Goal: Navigation & Orientation: Find specific page/section

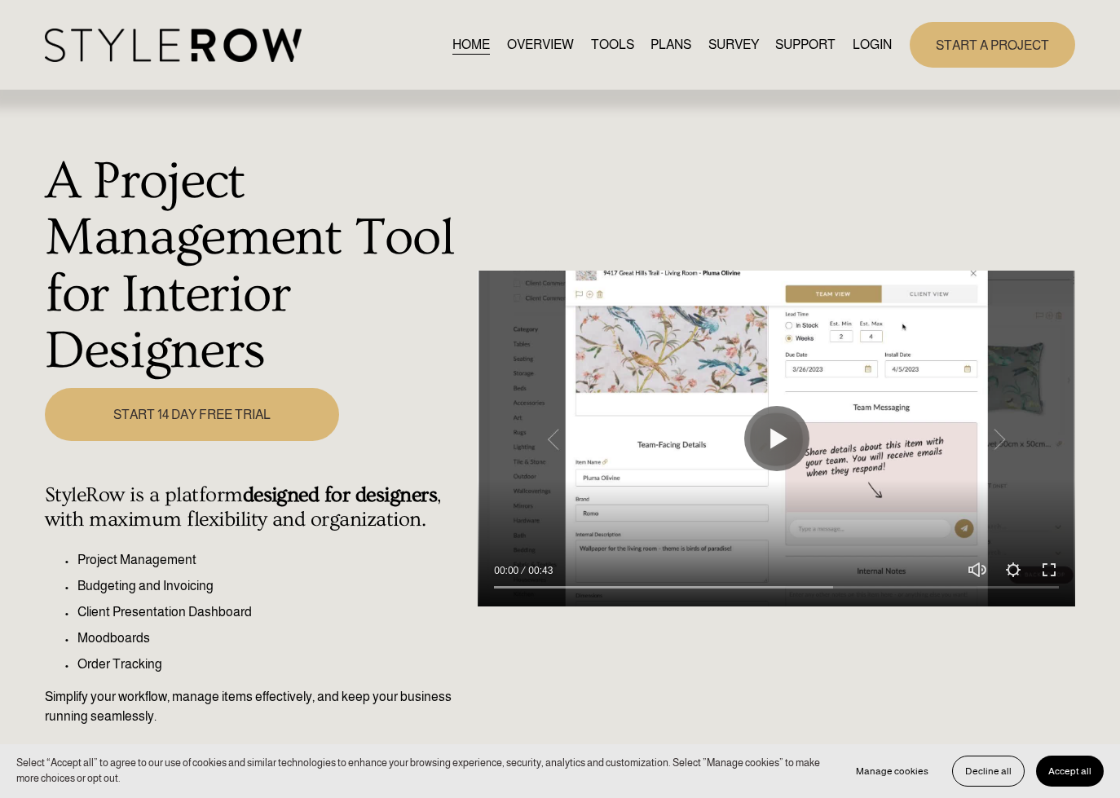
click at [872, 48] on link "LOGIN" at bounding box center [871, 45] width 39 height 22
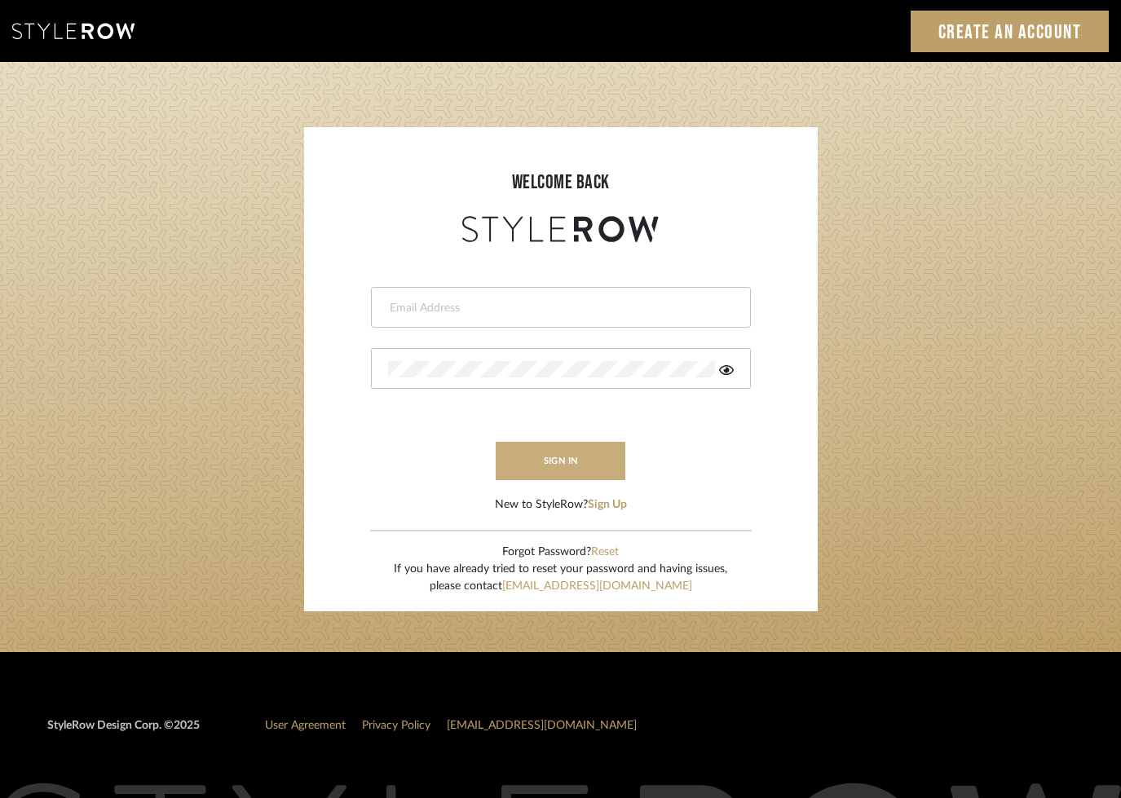
type input "tara@elementsinteriors.net"
click at [569, 475] on button "sign in" at bounding box center [561, 461] width 130 height 38
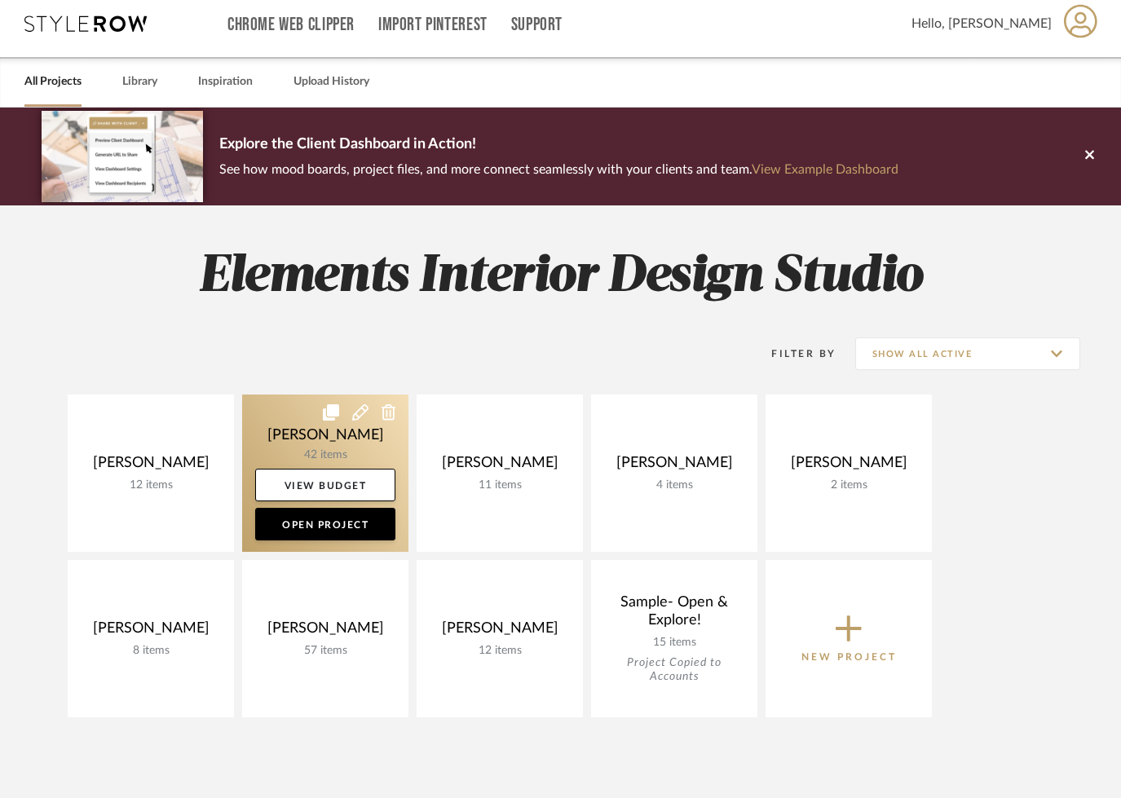
scroll to position [11, 0]
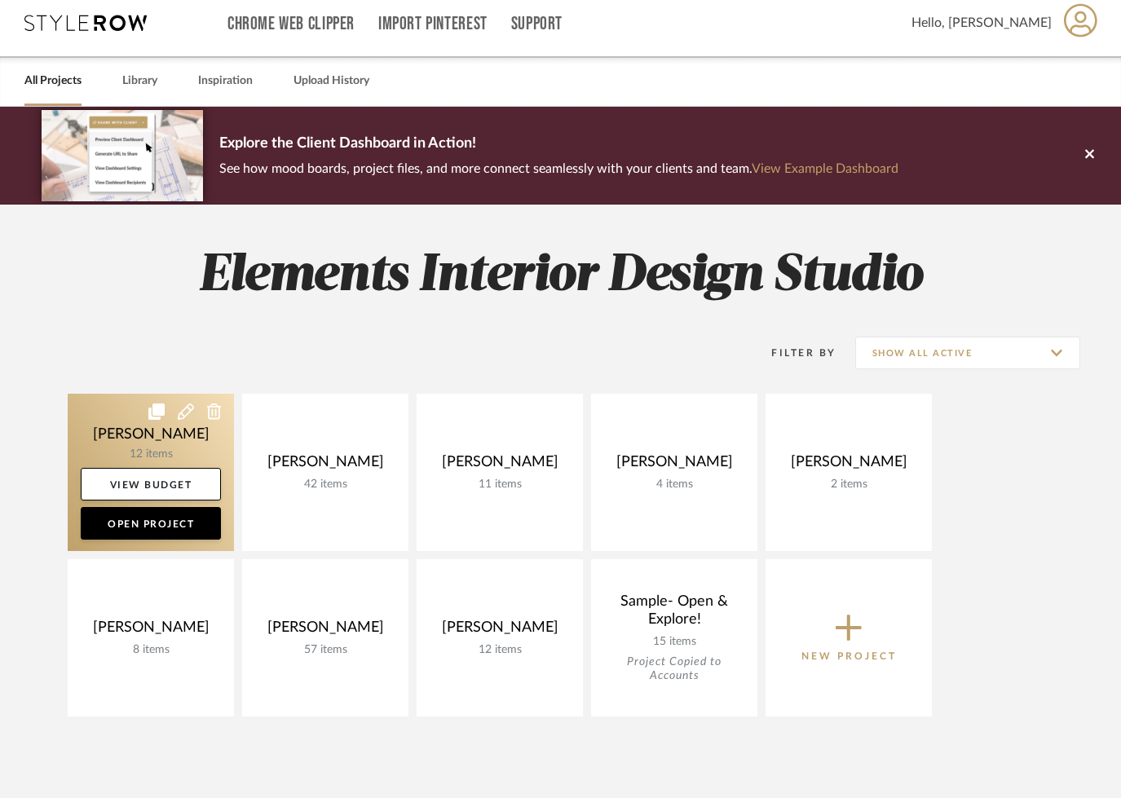
click at [152, 412] on icon at bounding box center [156, 411] width 16 height 16
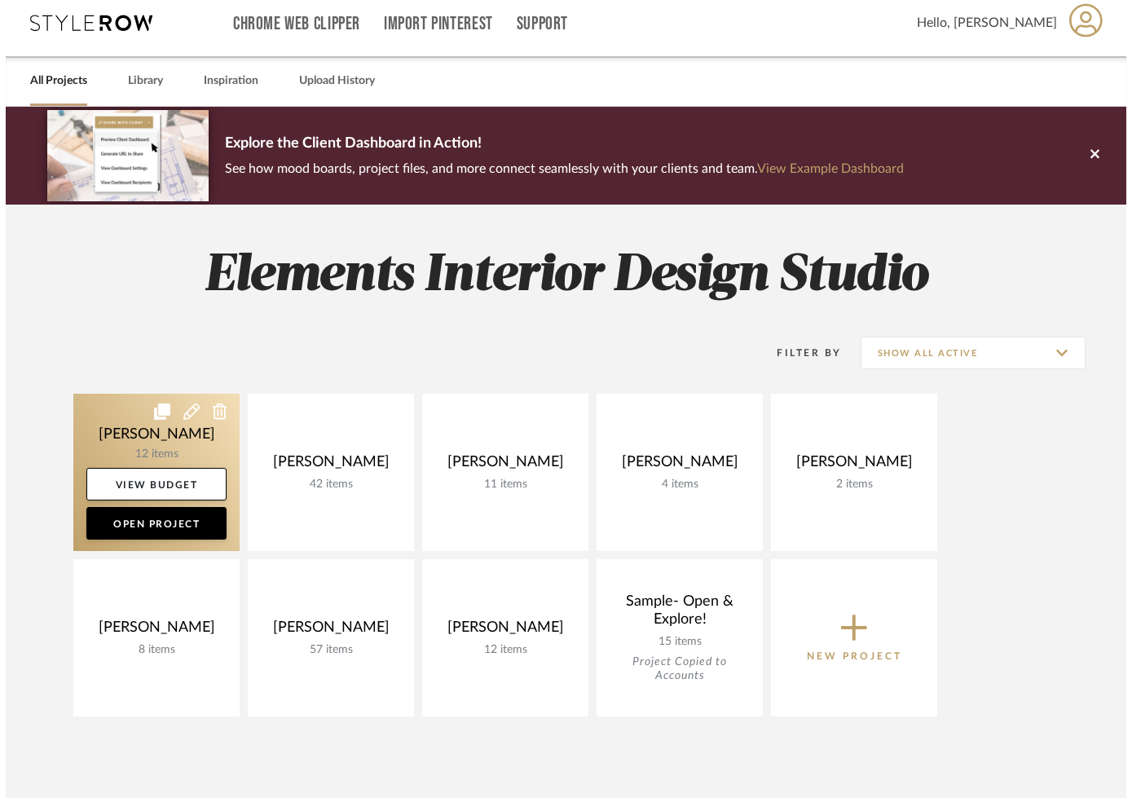
scroll to position [0, 0]
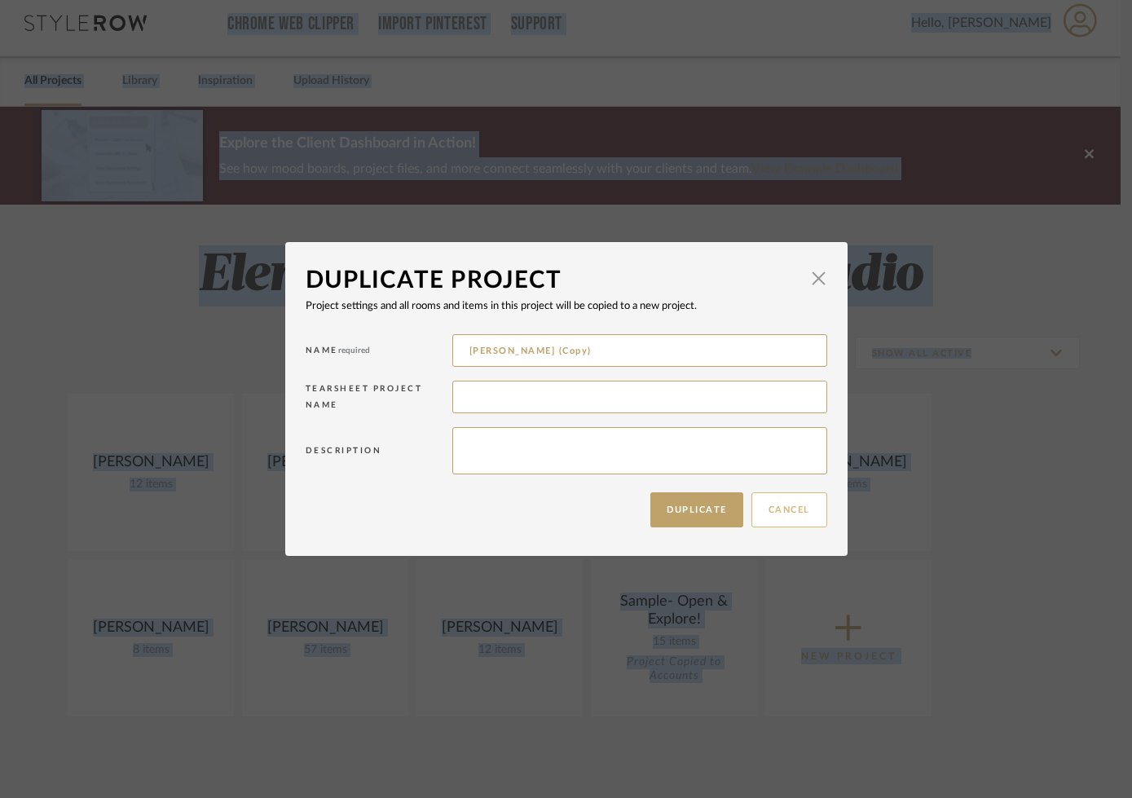
click at [758, 515] on button "Cancel" at bounding box center [789, 509] width 76 height 35
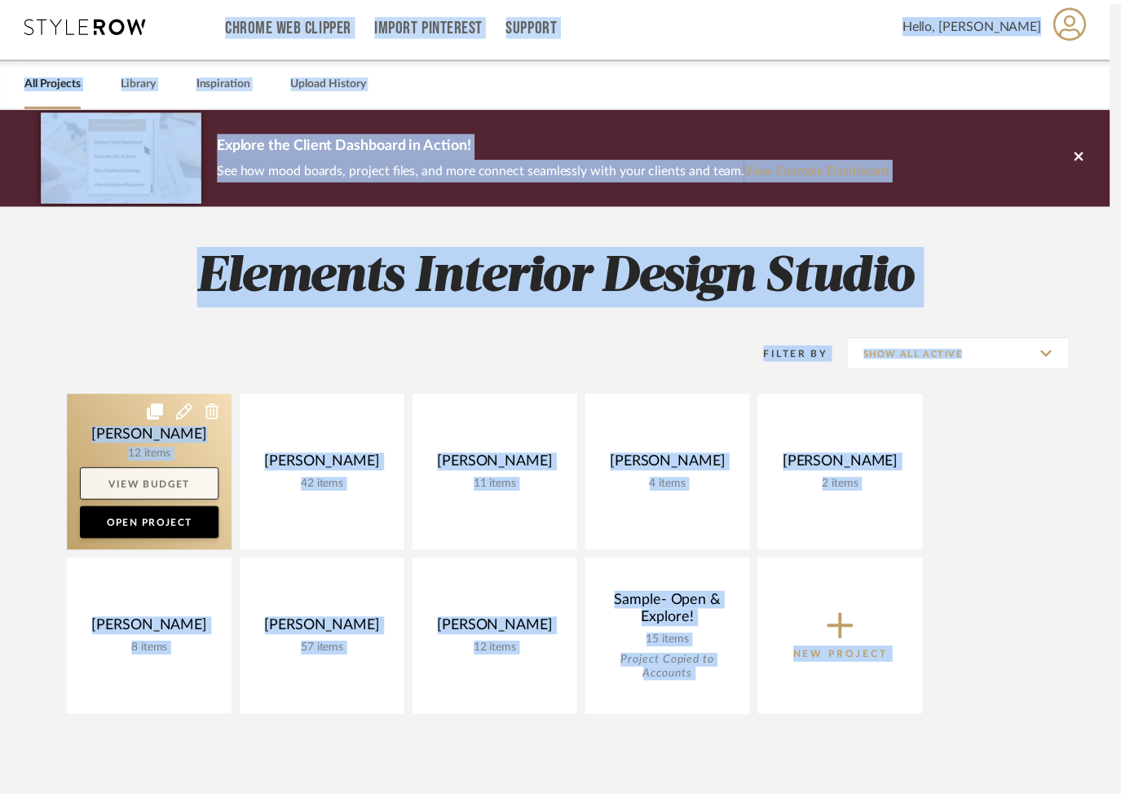
scroll to position [11, 0]
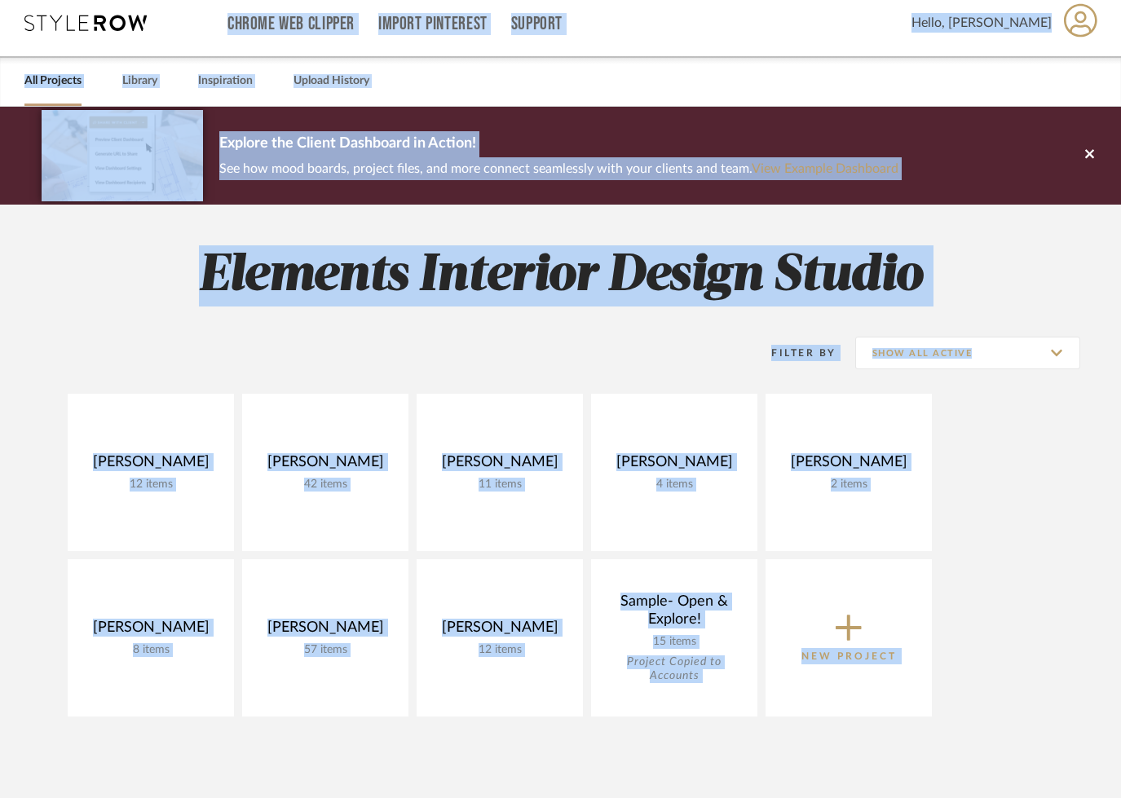
drag, startPoint x: 160, startPoint y: 521, endPoint x: 408, endPoint y: 457, distance: 256.6
click at [0, 0] on link "Open Project" at bounding box center [0, 0] width 0 height 0
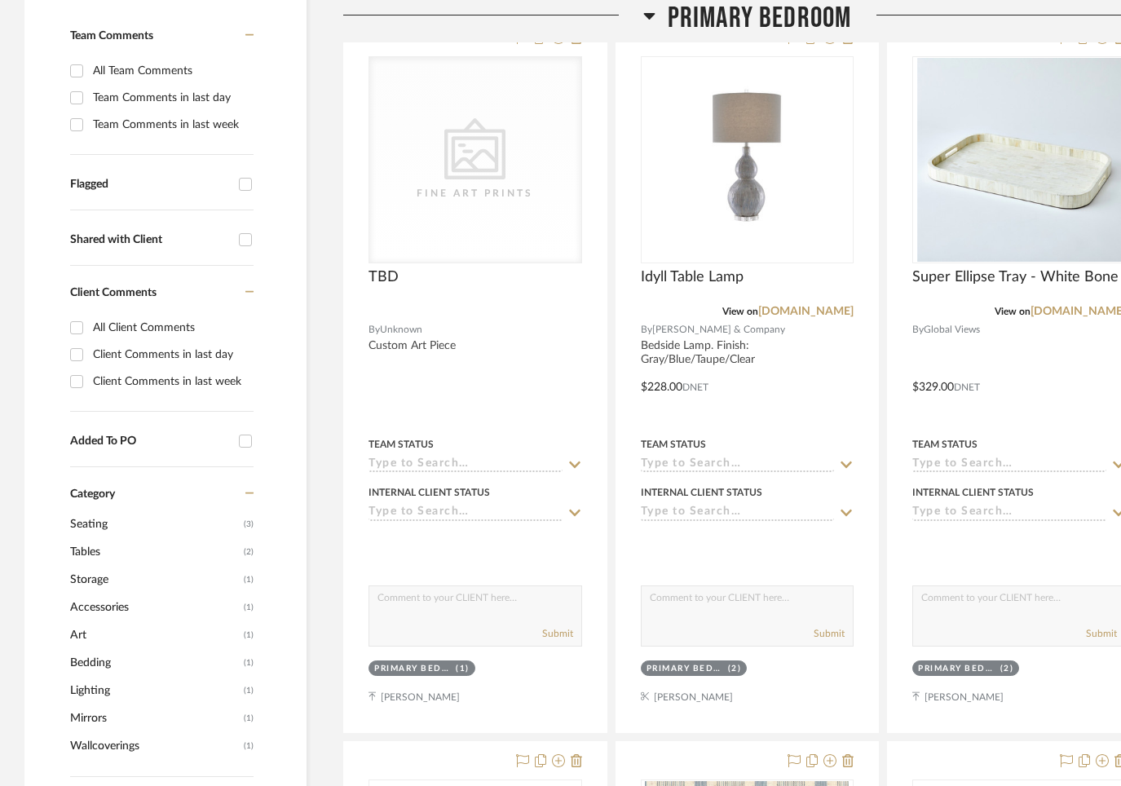
scroll to position [429, 0]
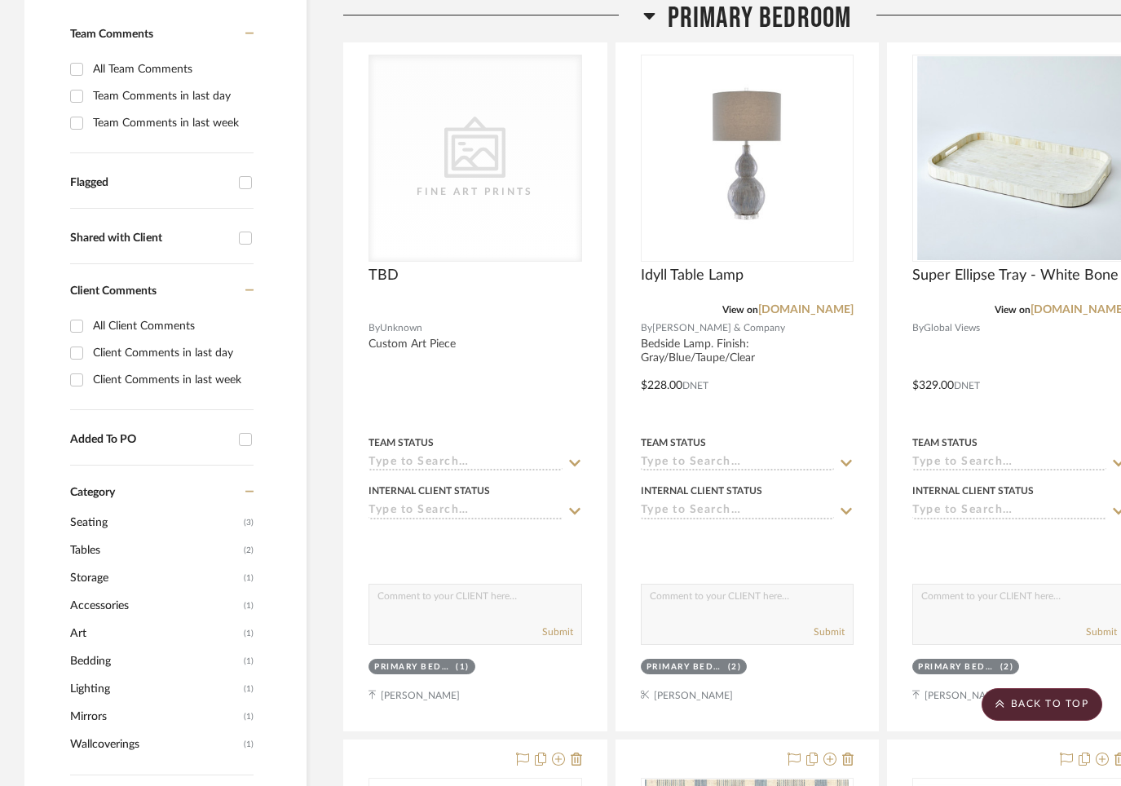
click at [81, 633] on span "Art" at bounding box center [155, 633] width 170 height 28
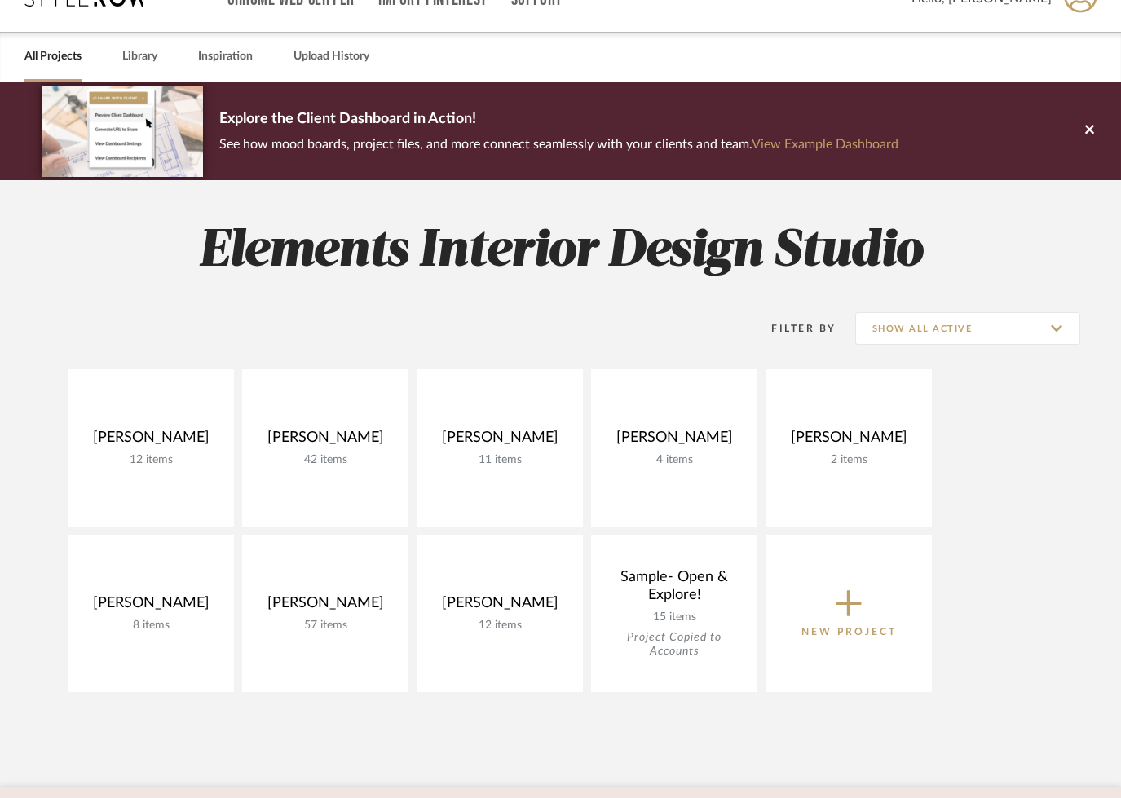
scroll to position [11, 0]
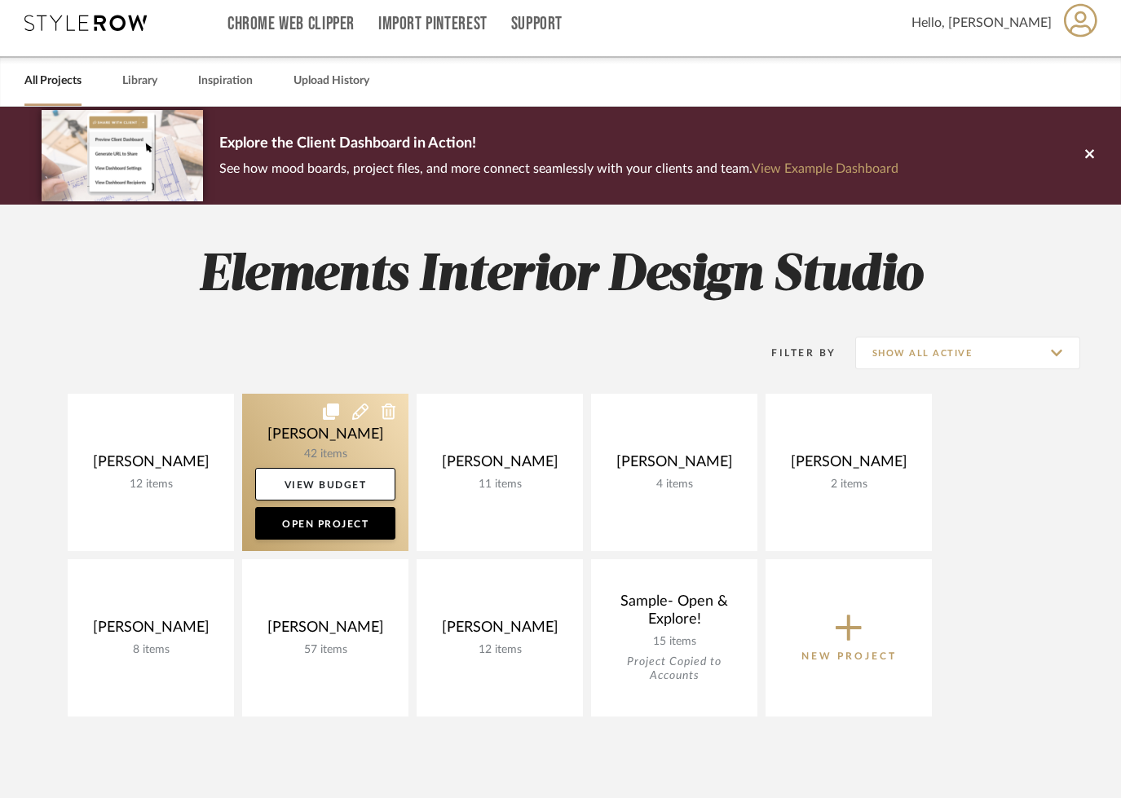
click at [284, 421] on link at bounding box center [325, 472] width 166 height 157
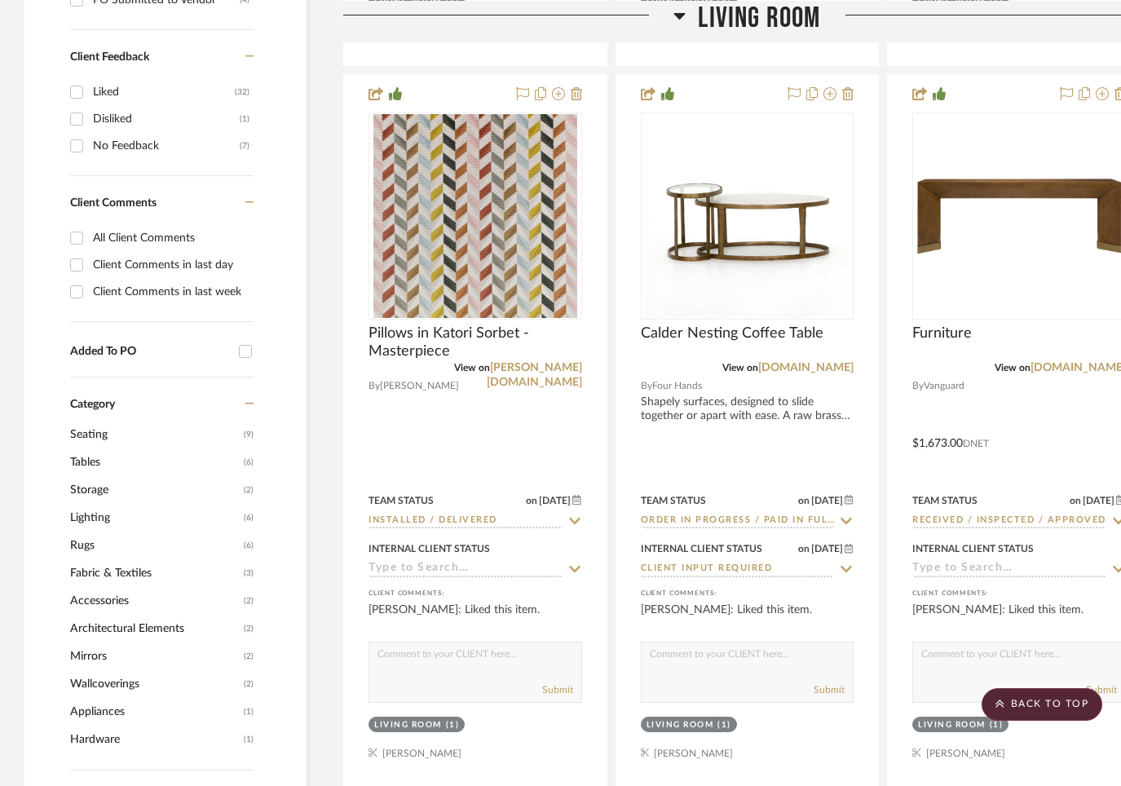
scroll to position [1099, 0]
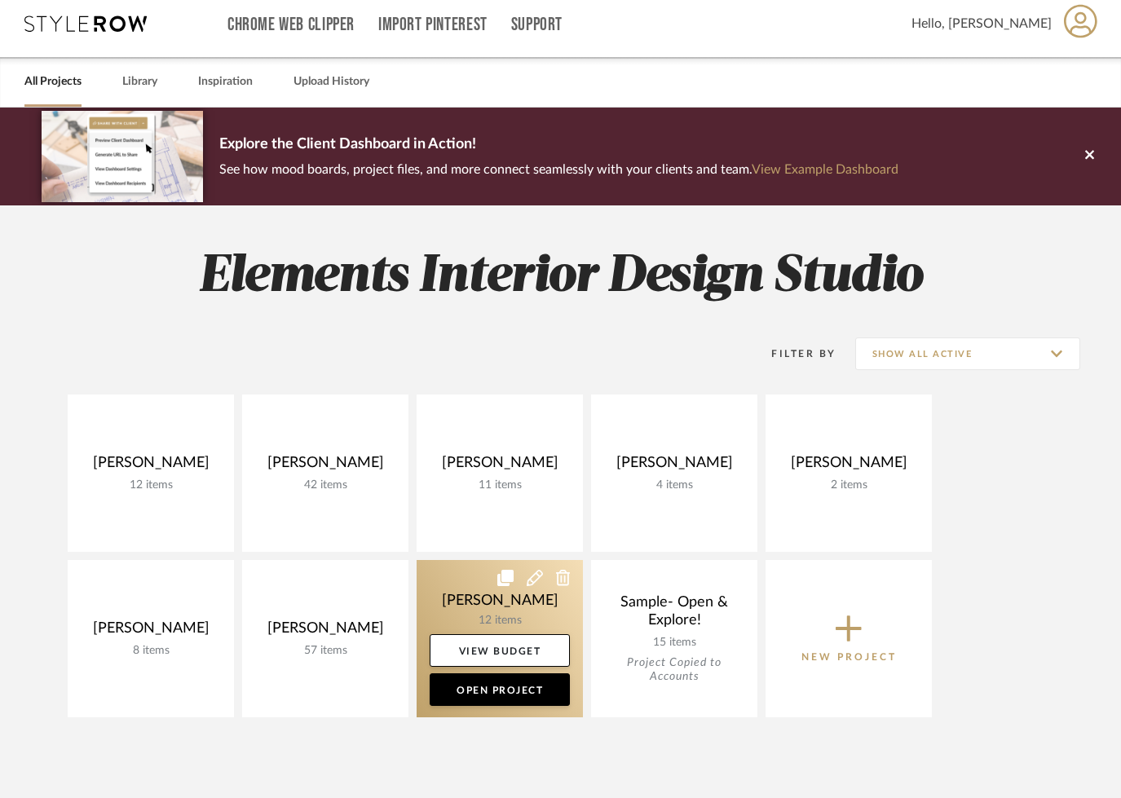
scroll to position [9, 0]
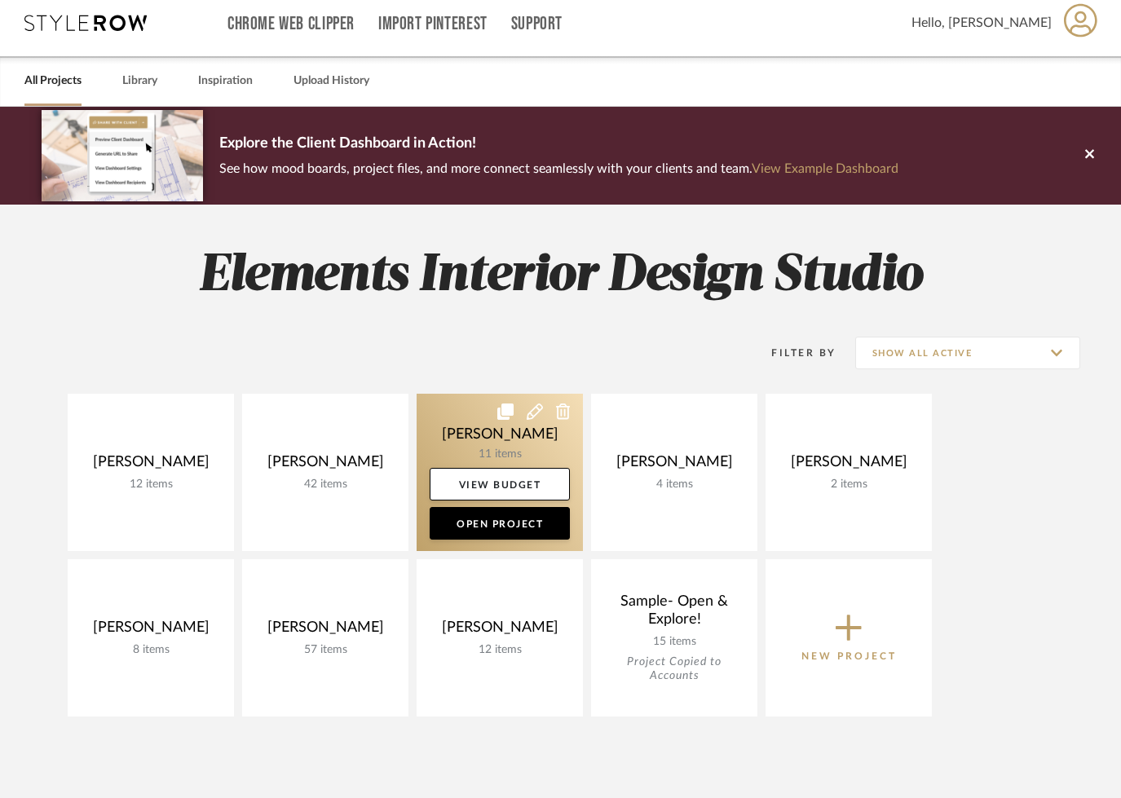
click at [489, 438] on link at bounding box center [499, 472] width 166 height 157
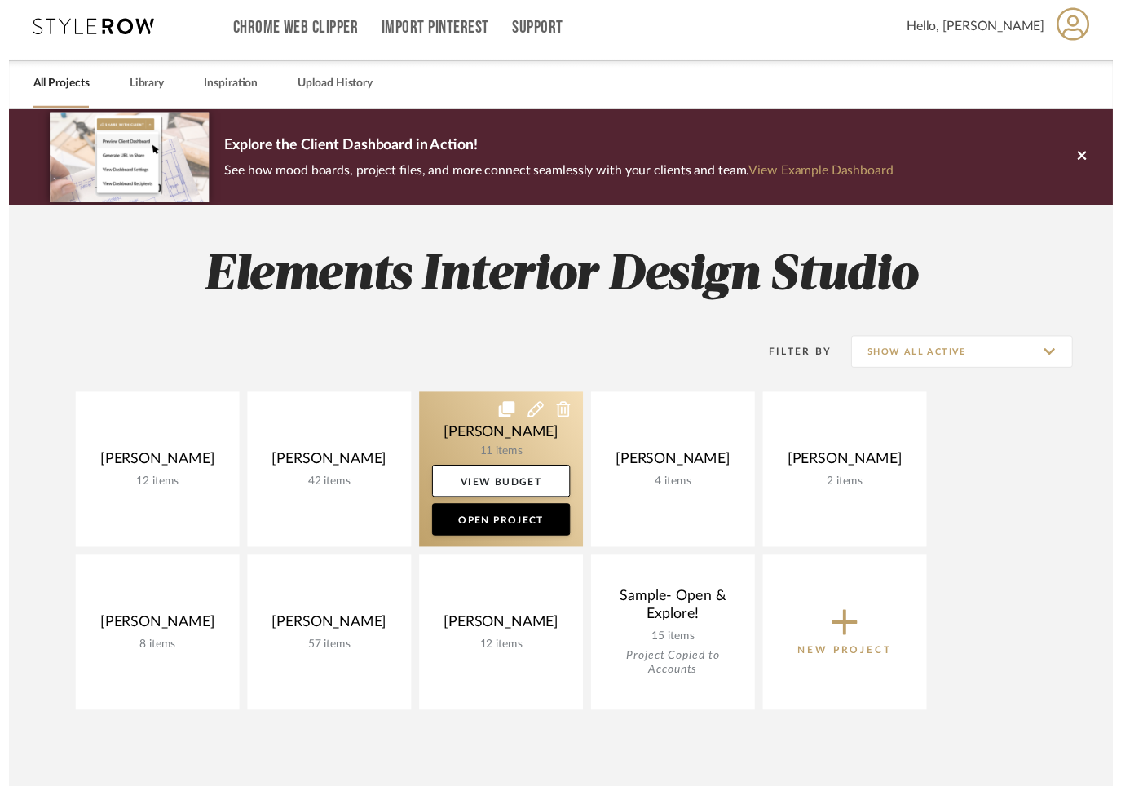
scroll to position [18, 0]
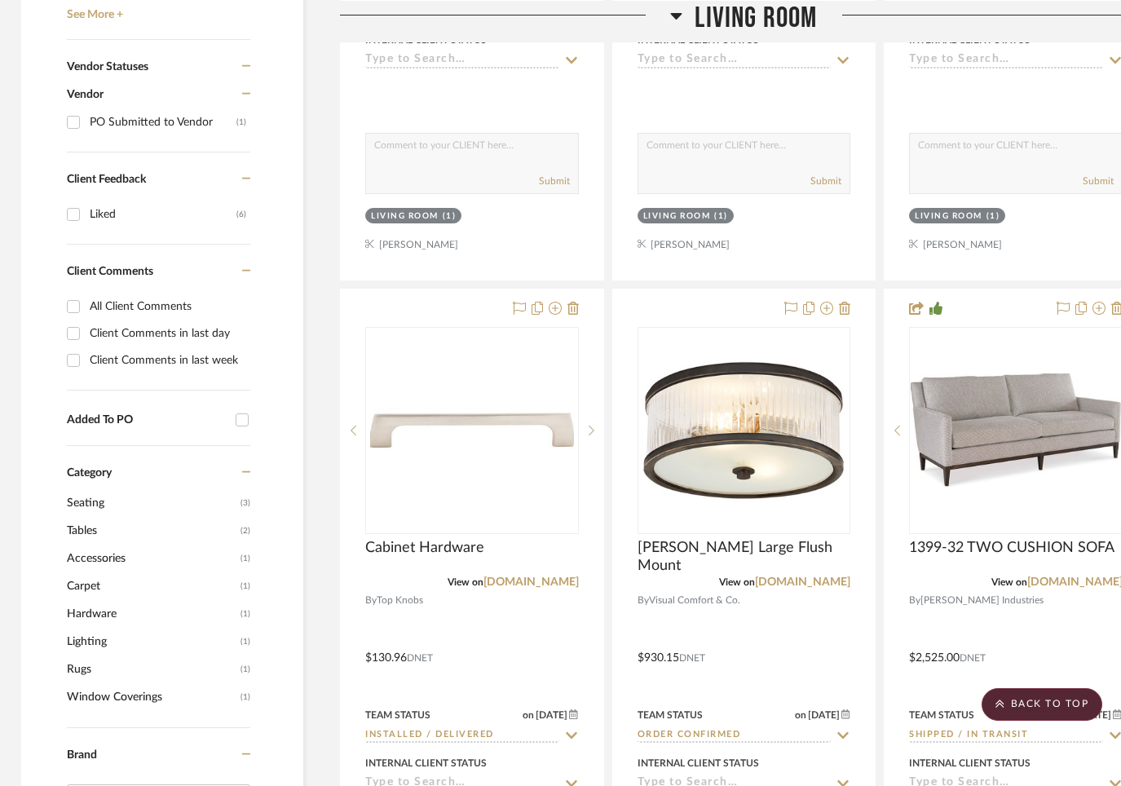
scroll to position [881, 3]
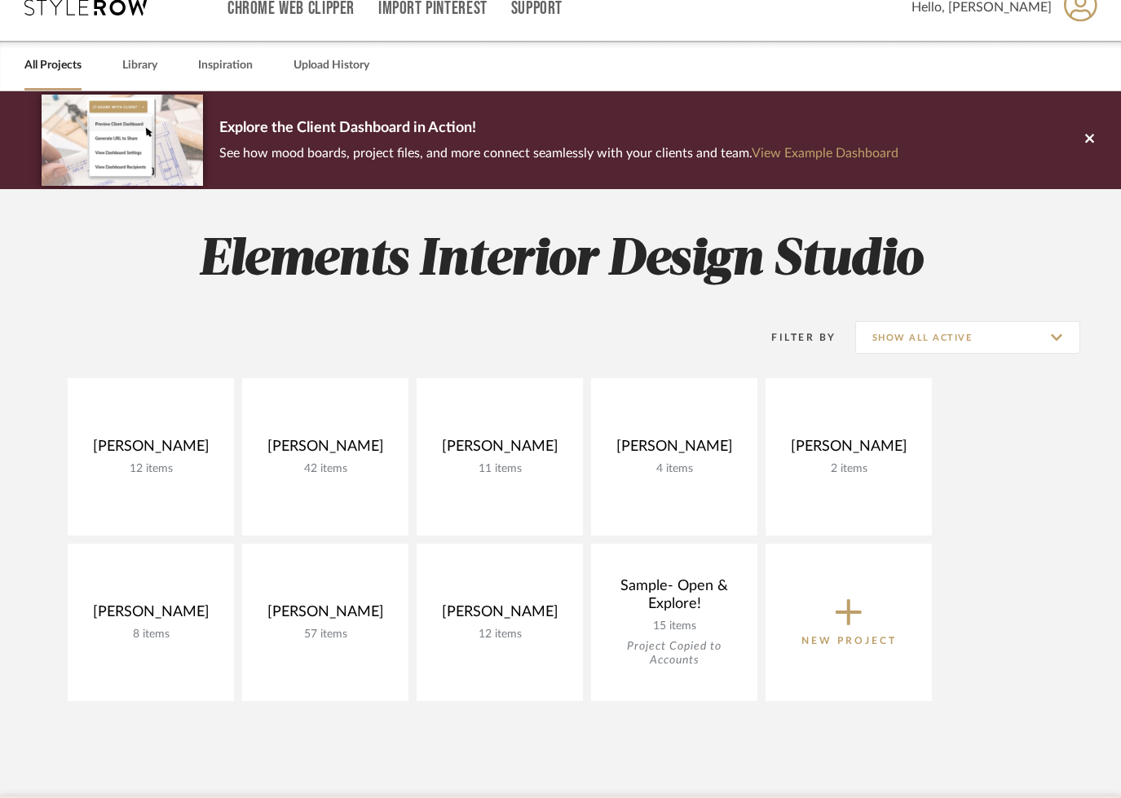
scroll to position [18, 0]
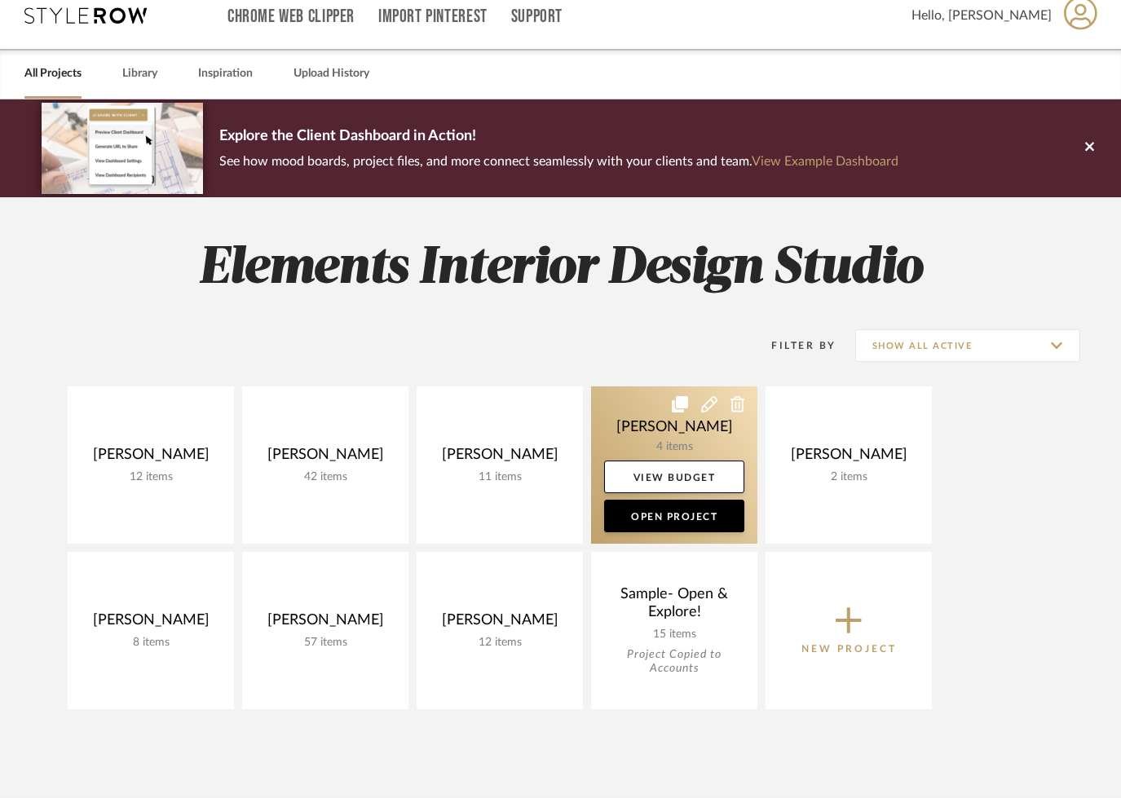
click at [639, 412] on link at bounding box center [674, 464] width 166 height 157
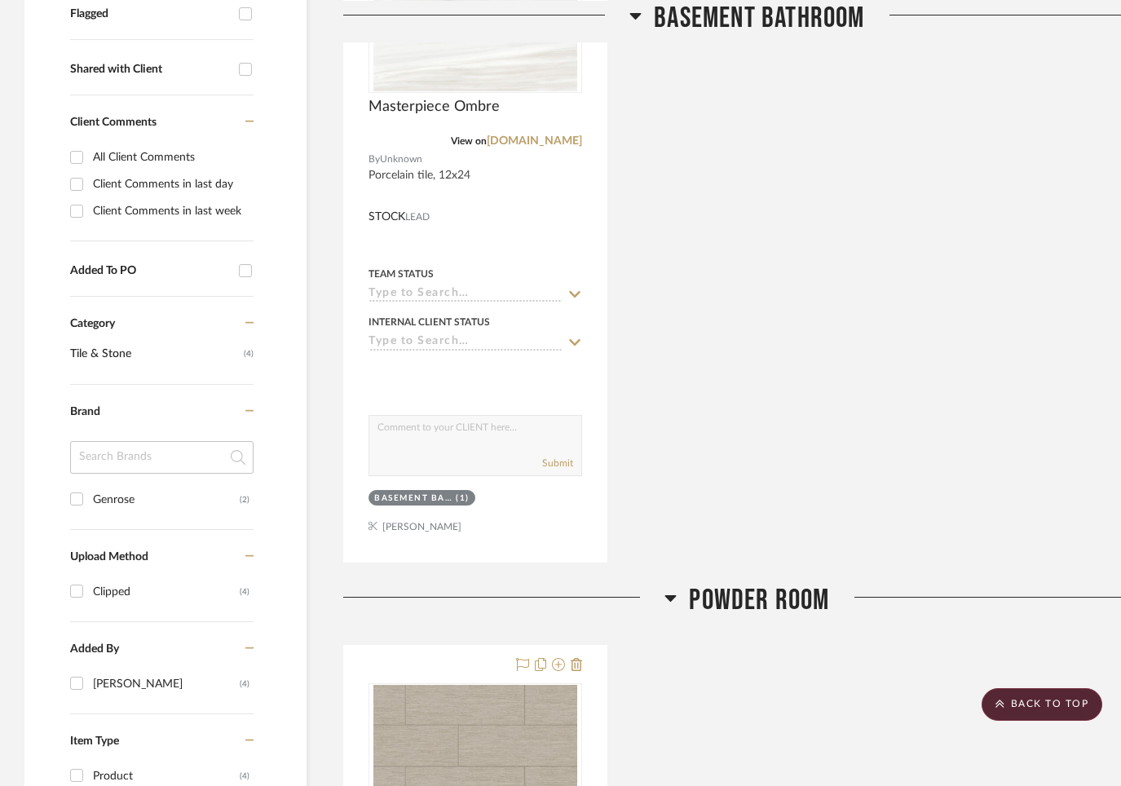
scroll to position [496, 0]
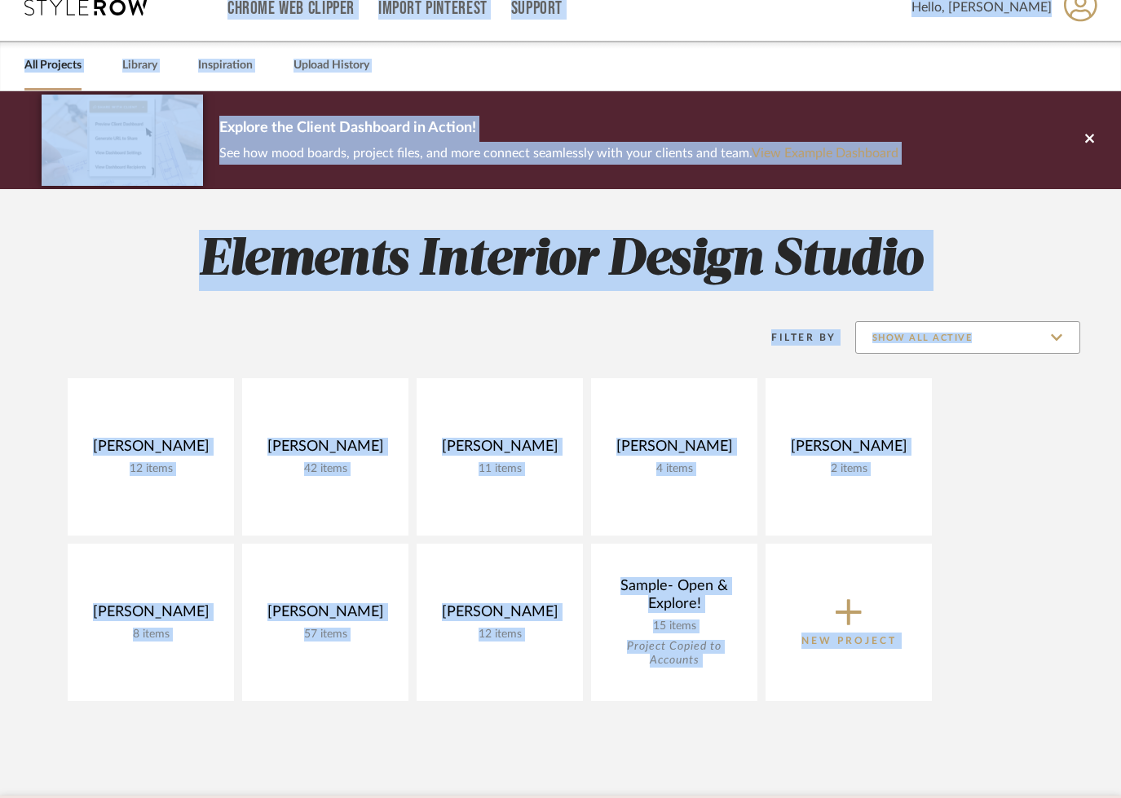
scroll to position [18, 0]
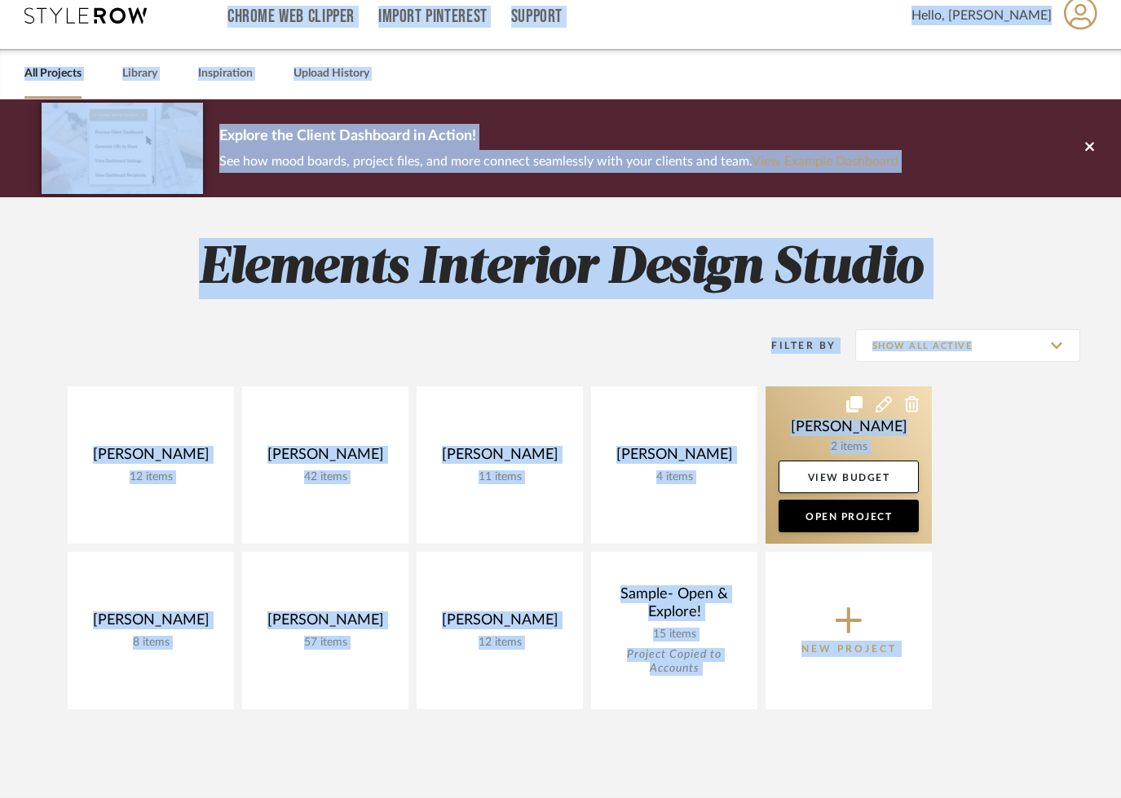
click at [804, 423] on link at bounding box center [848, 464] width 166 height 157
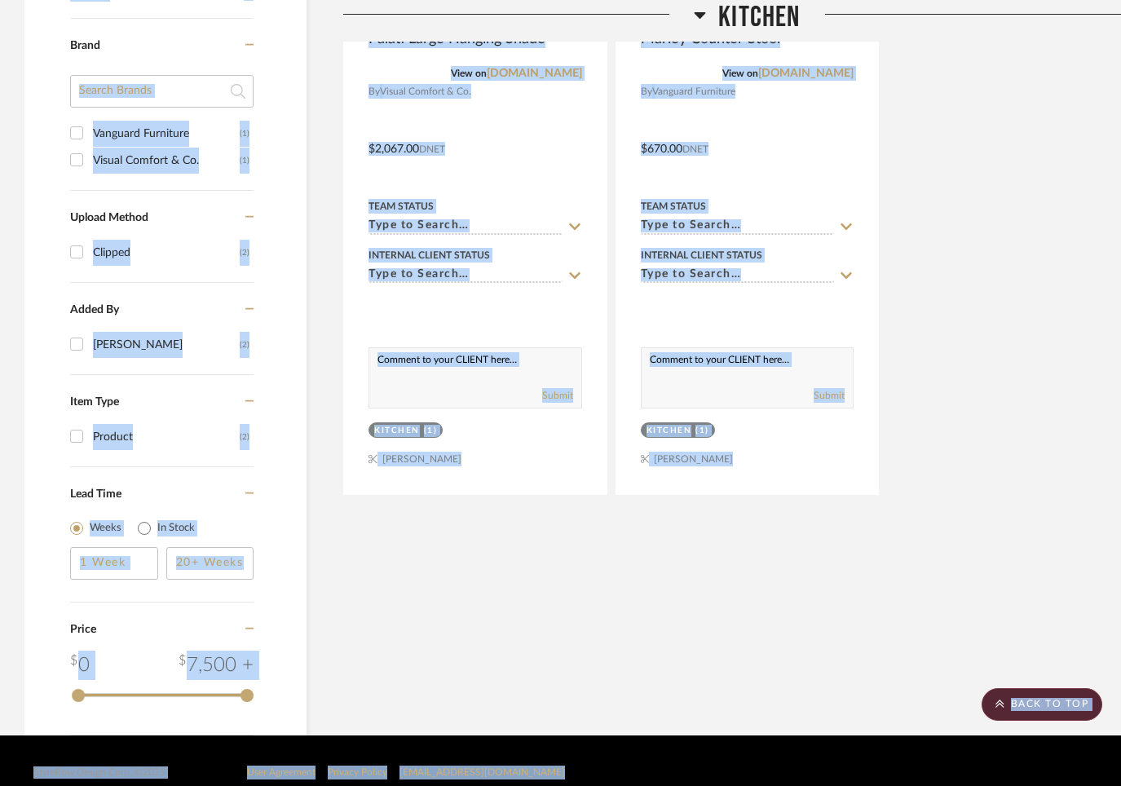
scroll to position [982, 0]
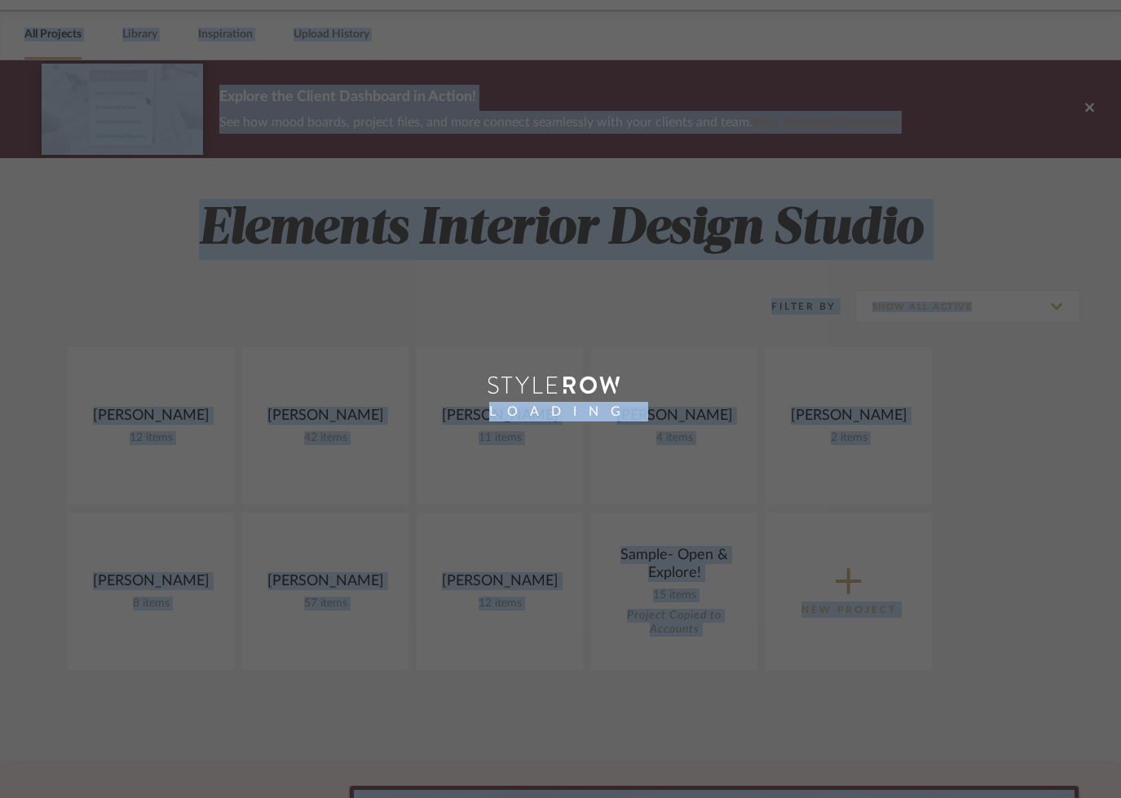
scroll to position [18, 0]
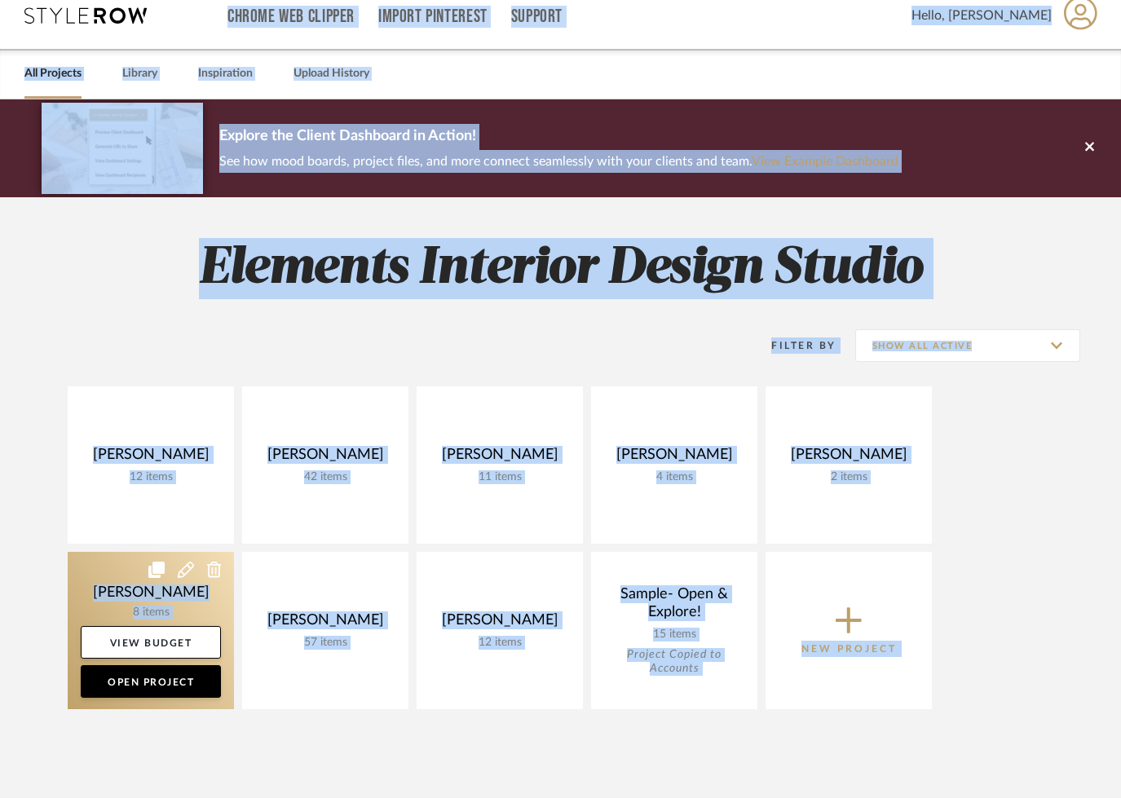
drag, startPoint x: 122, startPoint y: 583, endPoint x: 164, endPoint y: 575, distance: 42.4
click at [122, 583] on link at bounding box center [151, 630] width 166 height 157
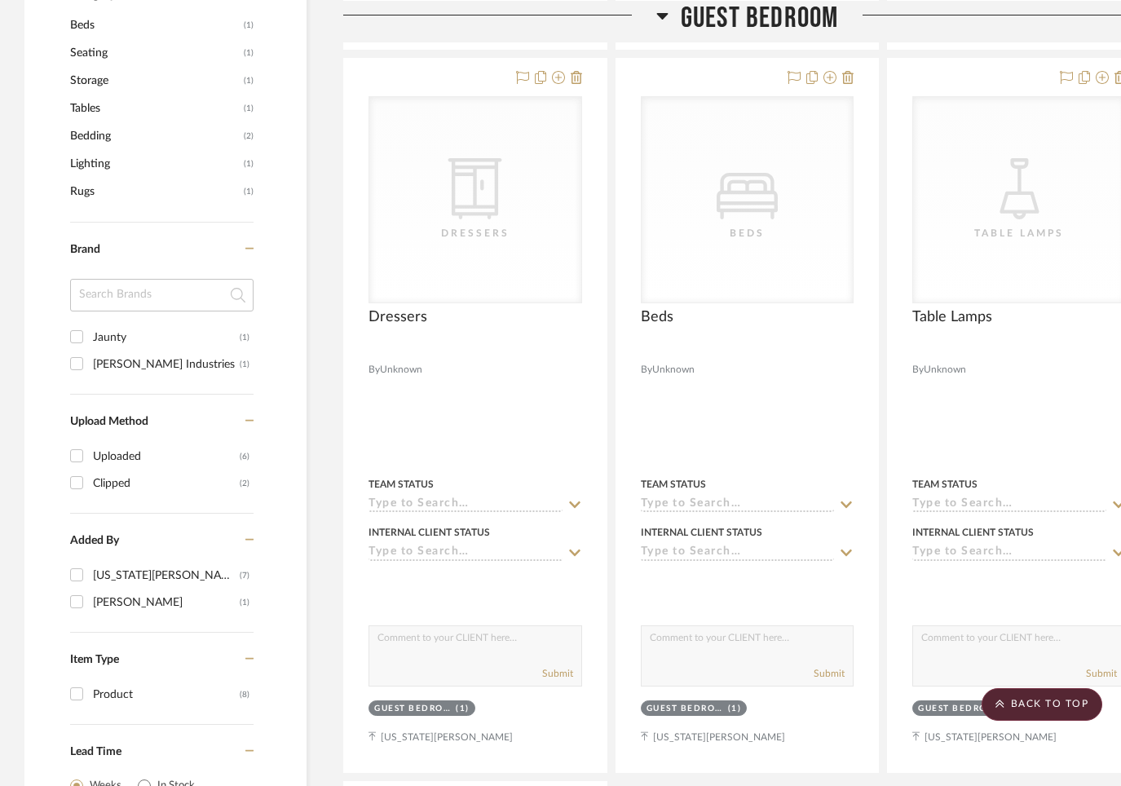
scroll to position [971, 0]
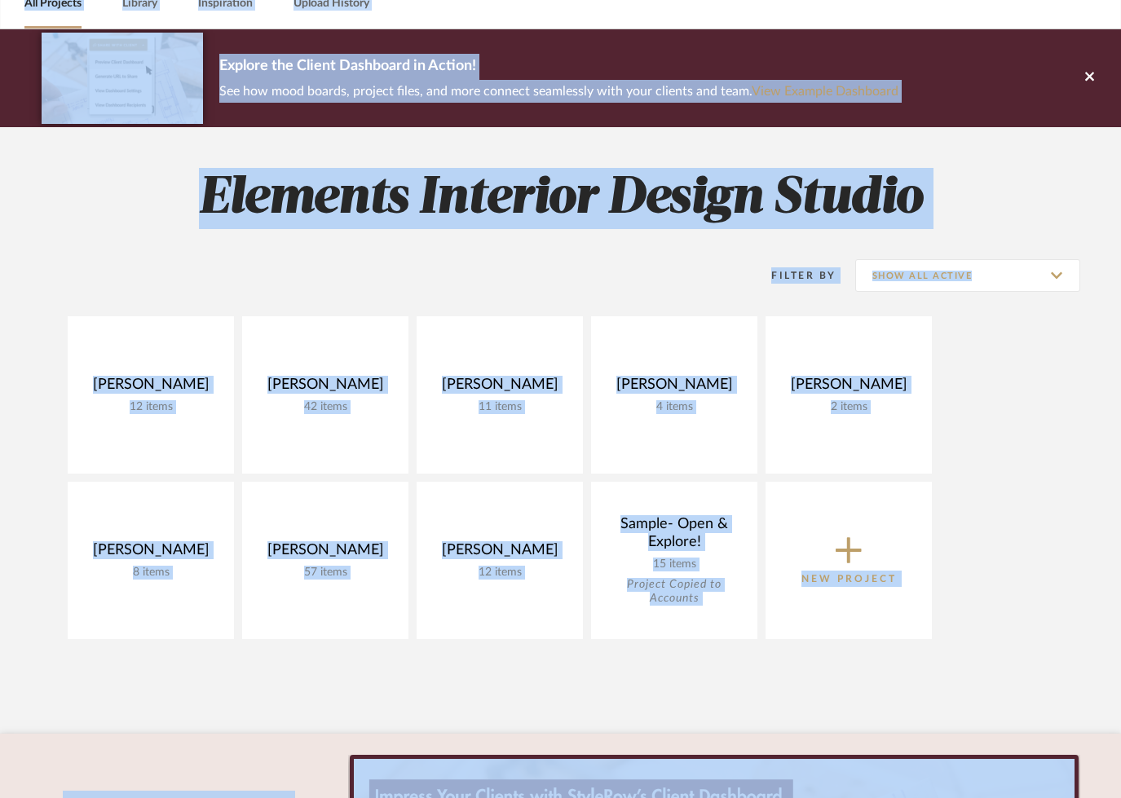
scroll to position [18, 0]
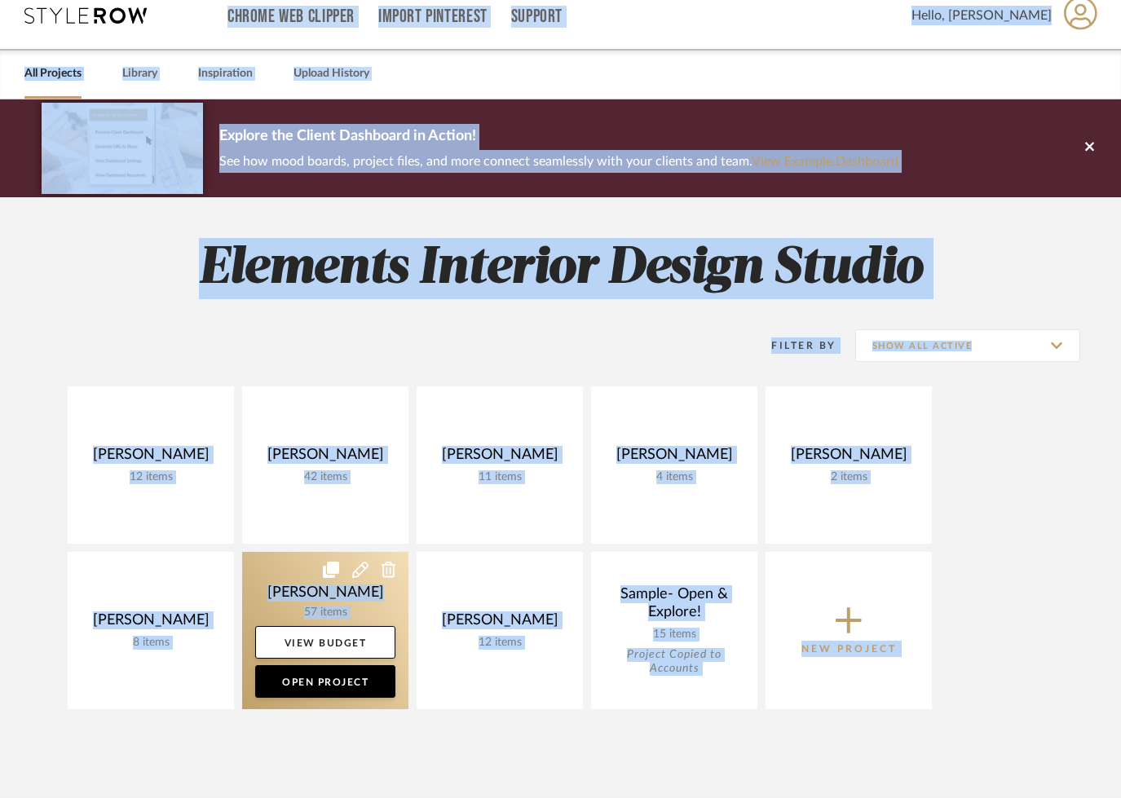
click at [284, 578] on link at bounding box center [325, 630] width 166 height 157
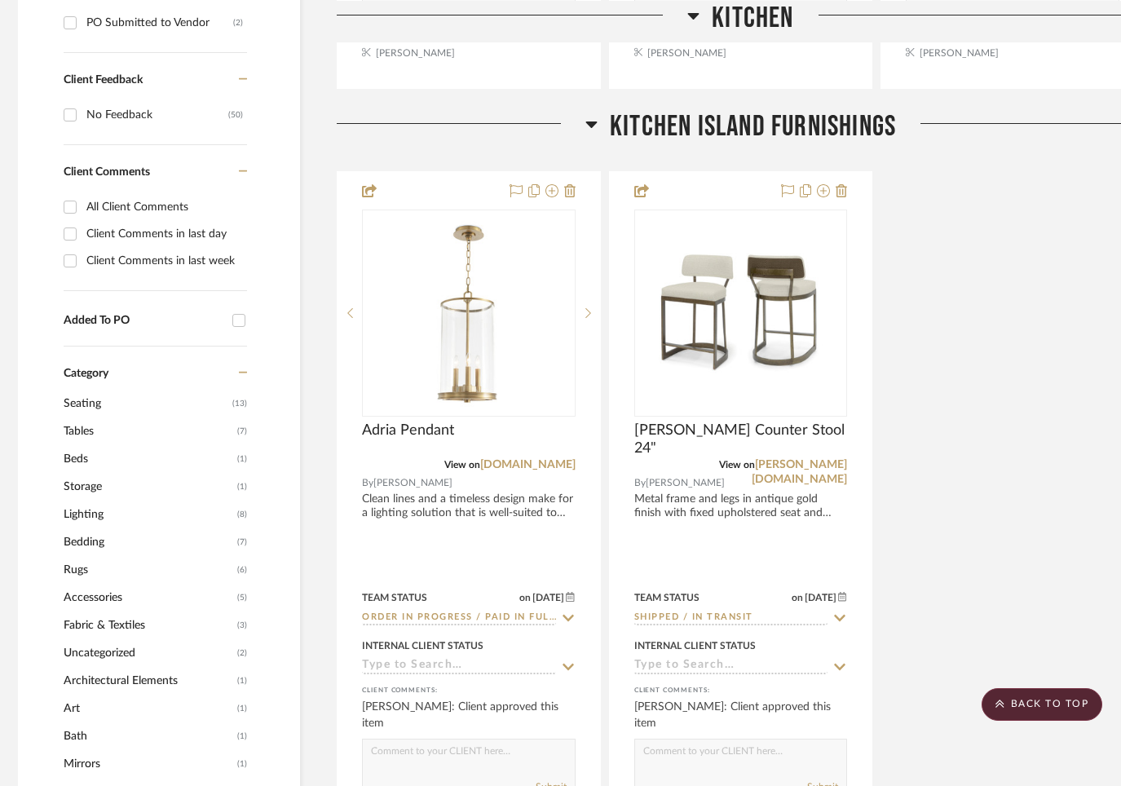
scroll to position [1162, 7]
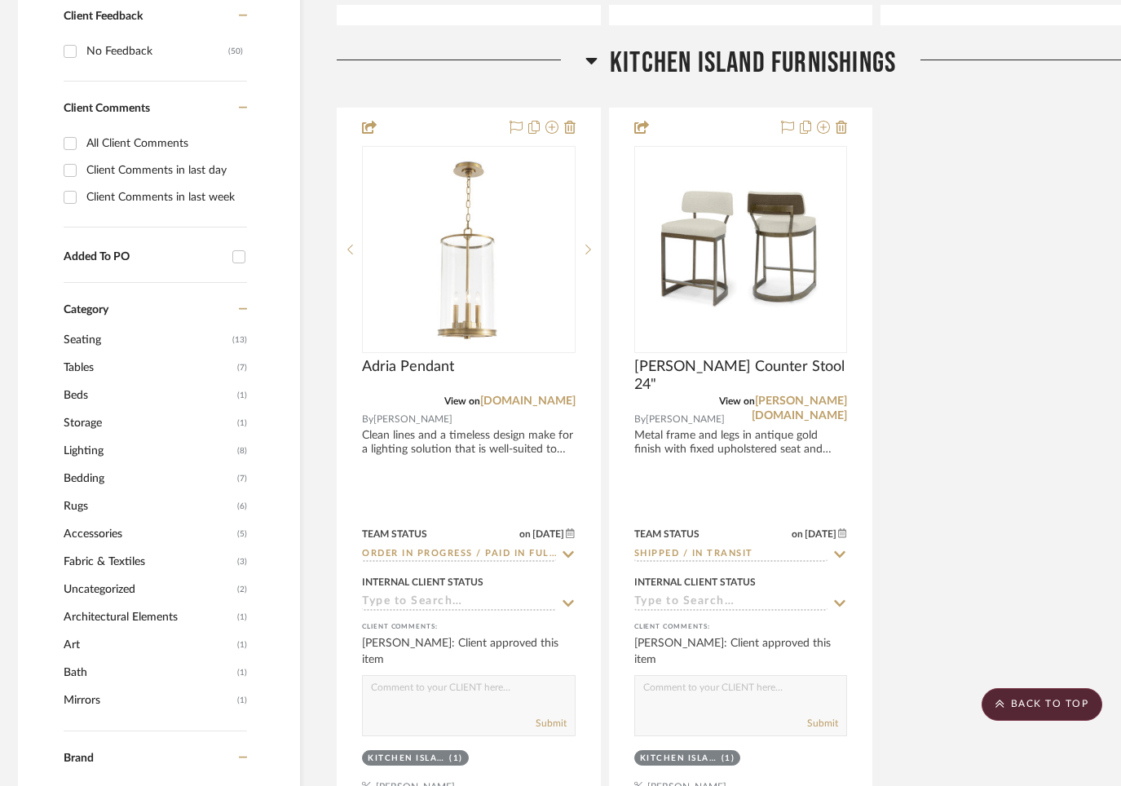
click at [59, 645] on div "Filter by keyword, category or name prior to exporting to Excel or Bulk Actions…" at bounding box center [159, 588] width 282 height 2793
drag, startPoint x: 71, startPoint y: 643, endPoint x: 61, endPoint y: 694, distance: 51.5
click at [71, 643] on span "Art" at bounding box center [149, 645] width 170 height 28
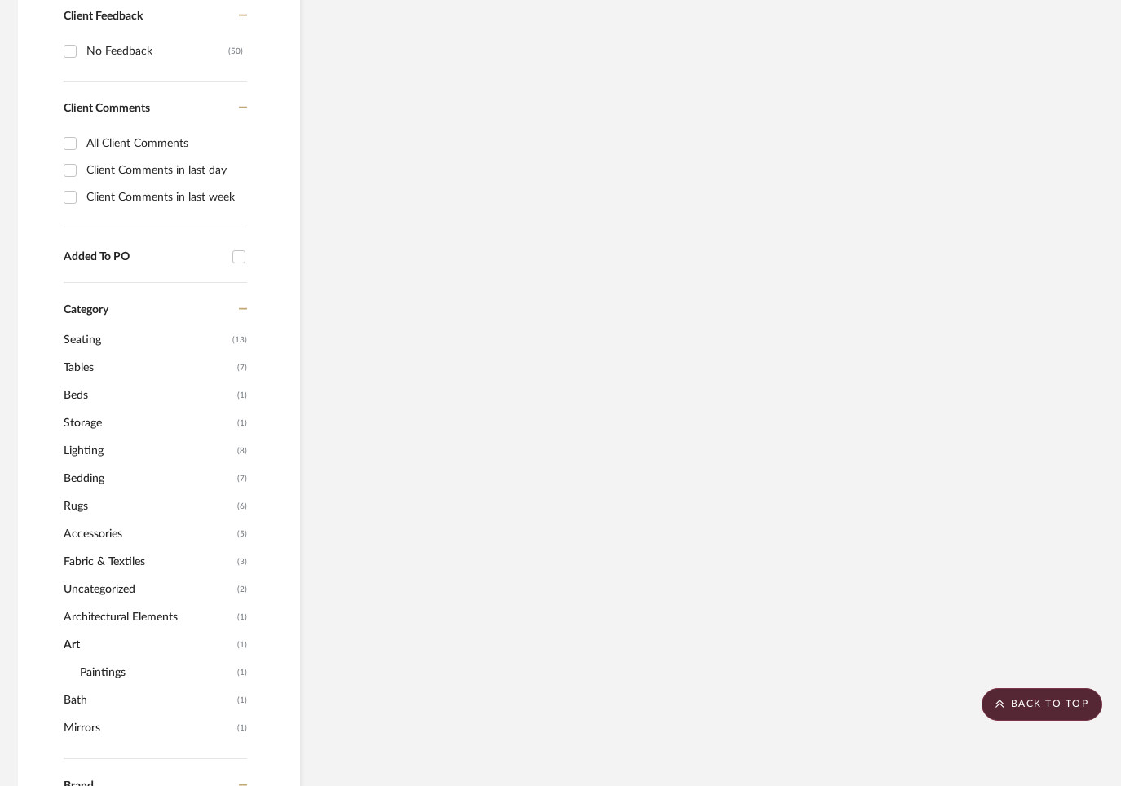
scroll to position [731, 9]
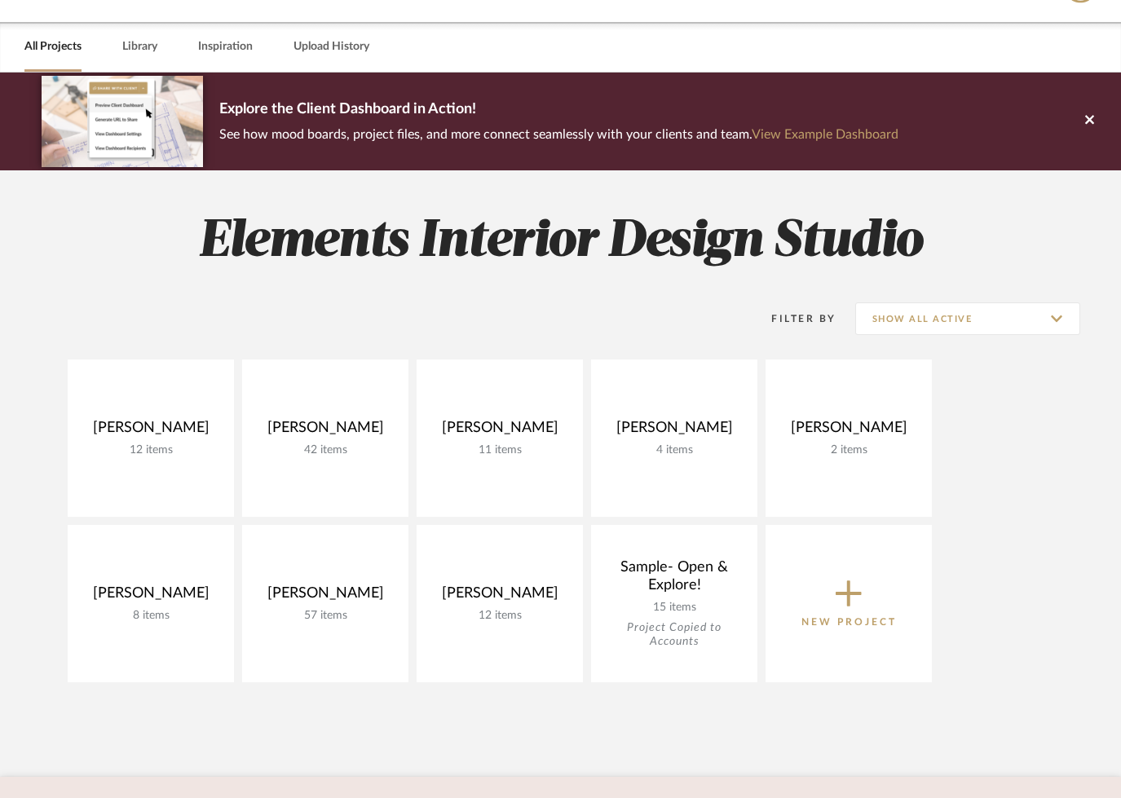
scroll to position [18, 0]
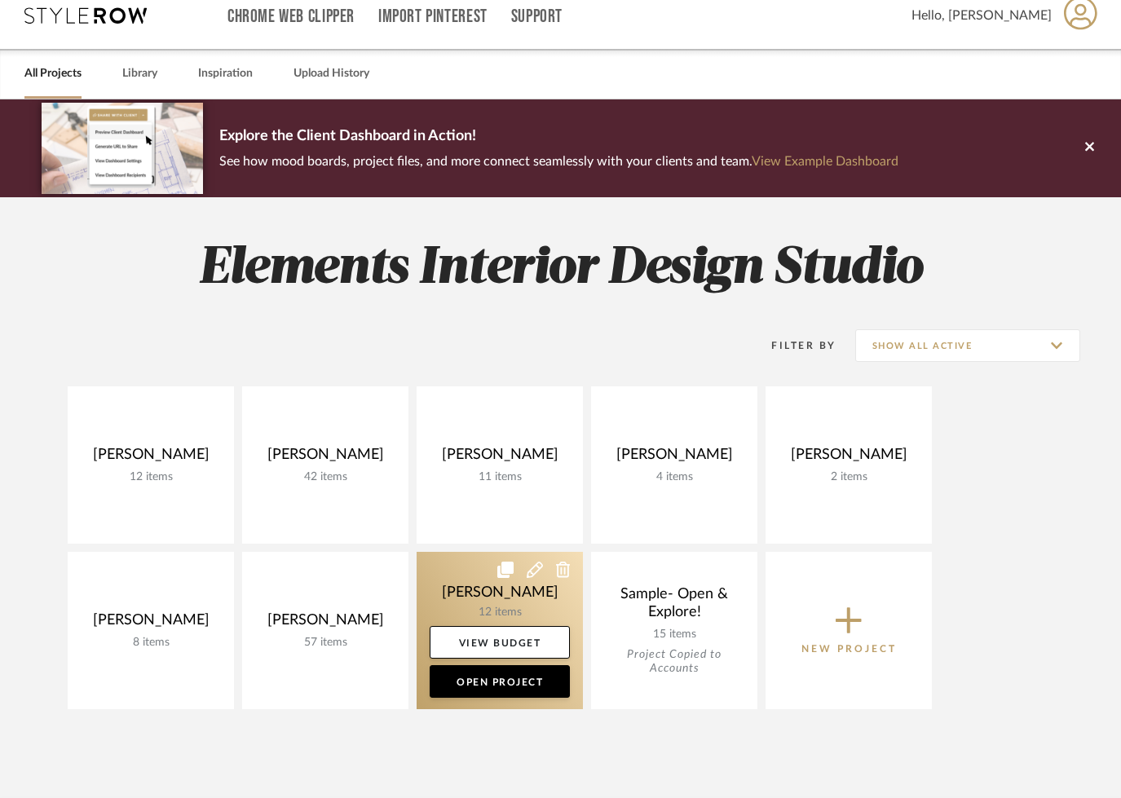
click at [465, 567] on link at bounding box center [499, 630] width 166 height 157
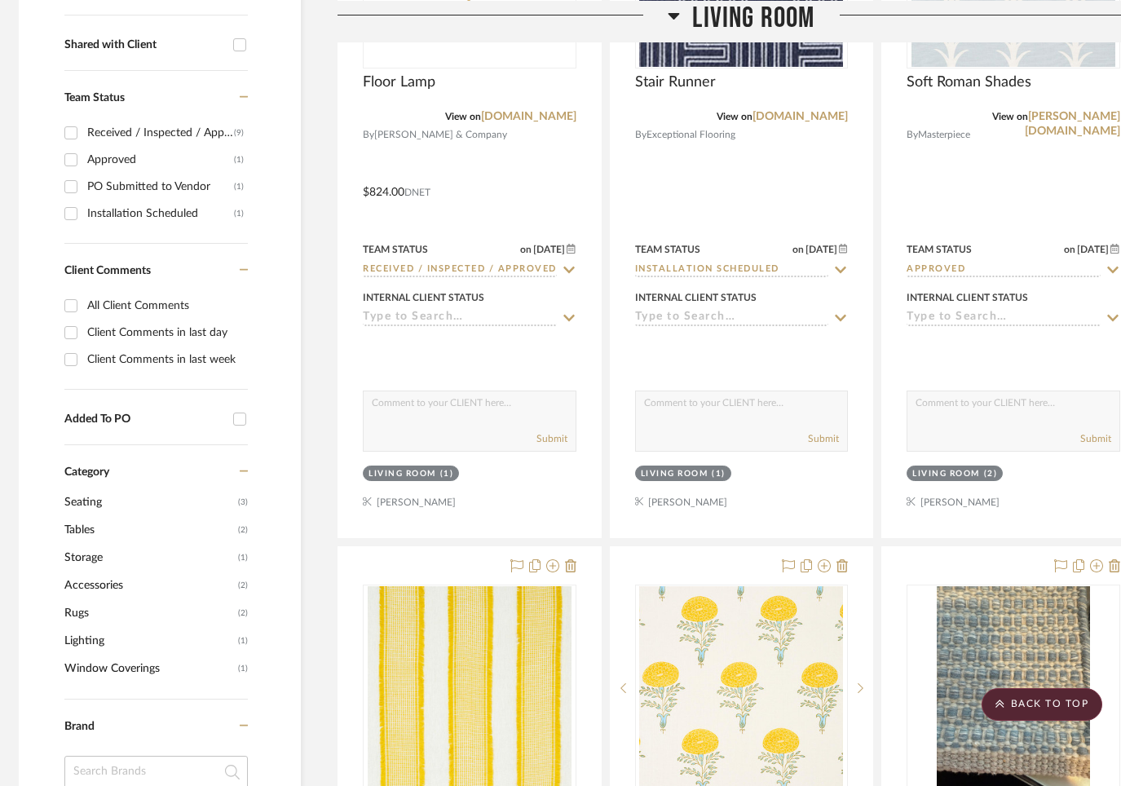
scroll to position [623, 6]
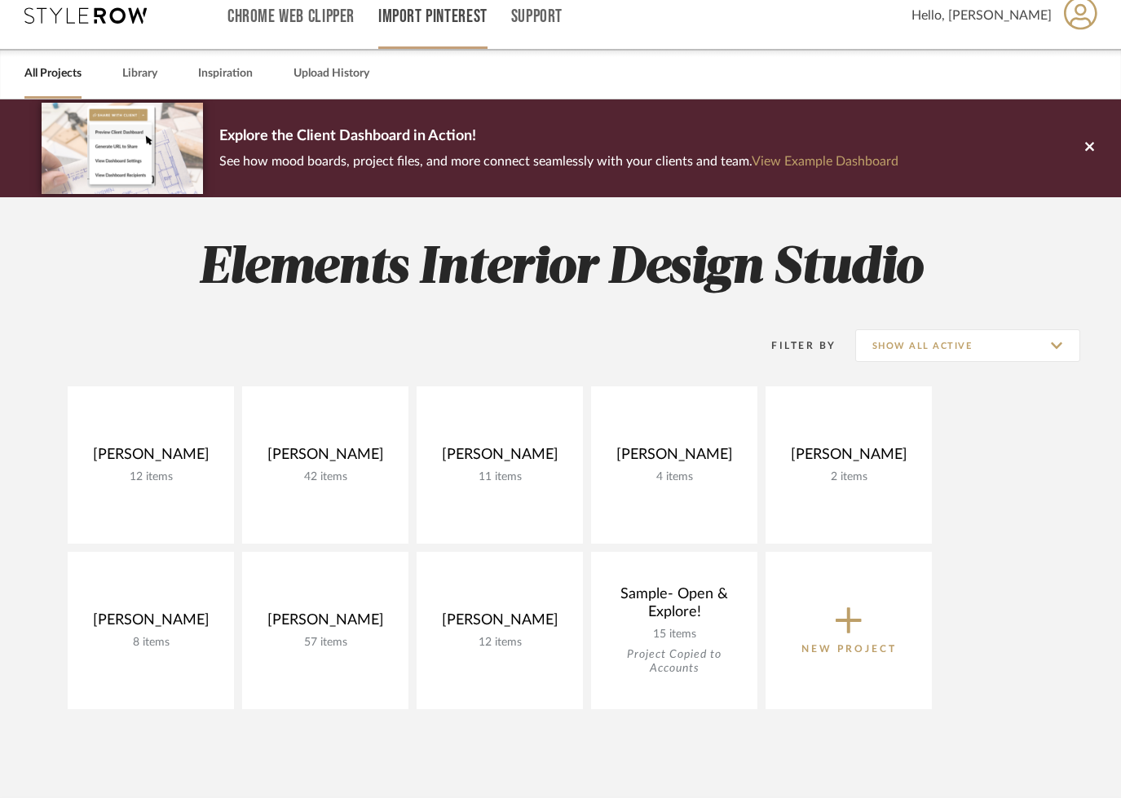
scroll to position [19, 0]
